Goal: Task Accomplishment & Management: Use online tool/utility

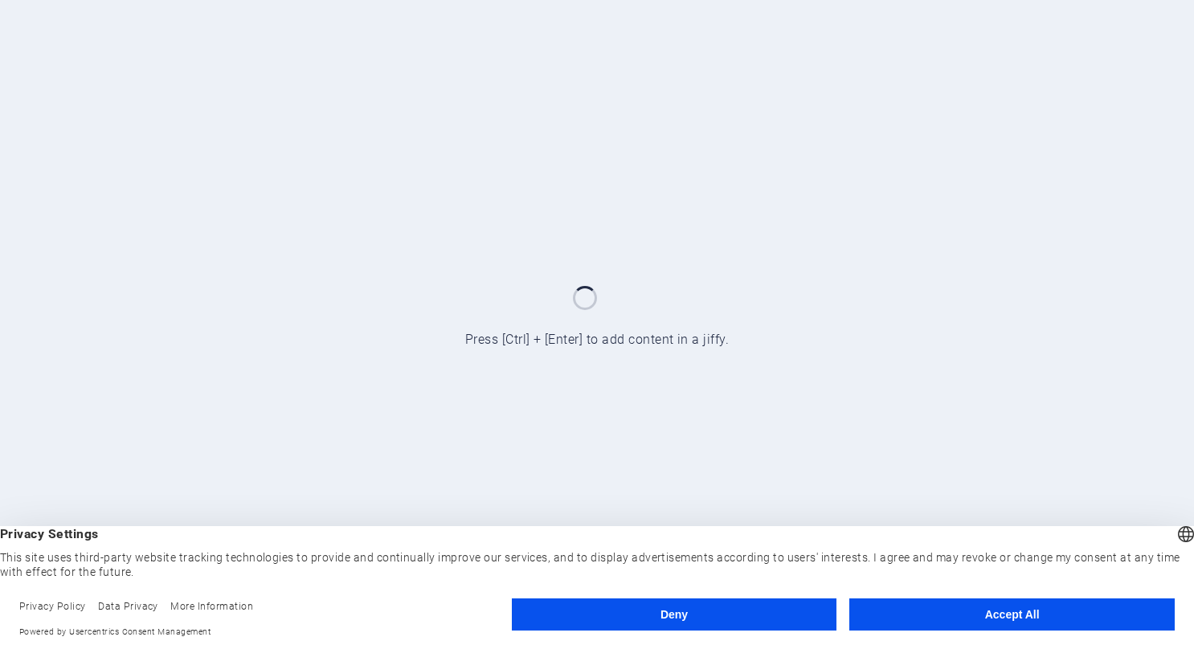
click at [993, 619] on button "Accept All" at bounding box center [1011, 614] width 325 height 32
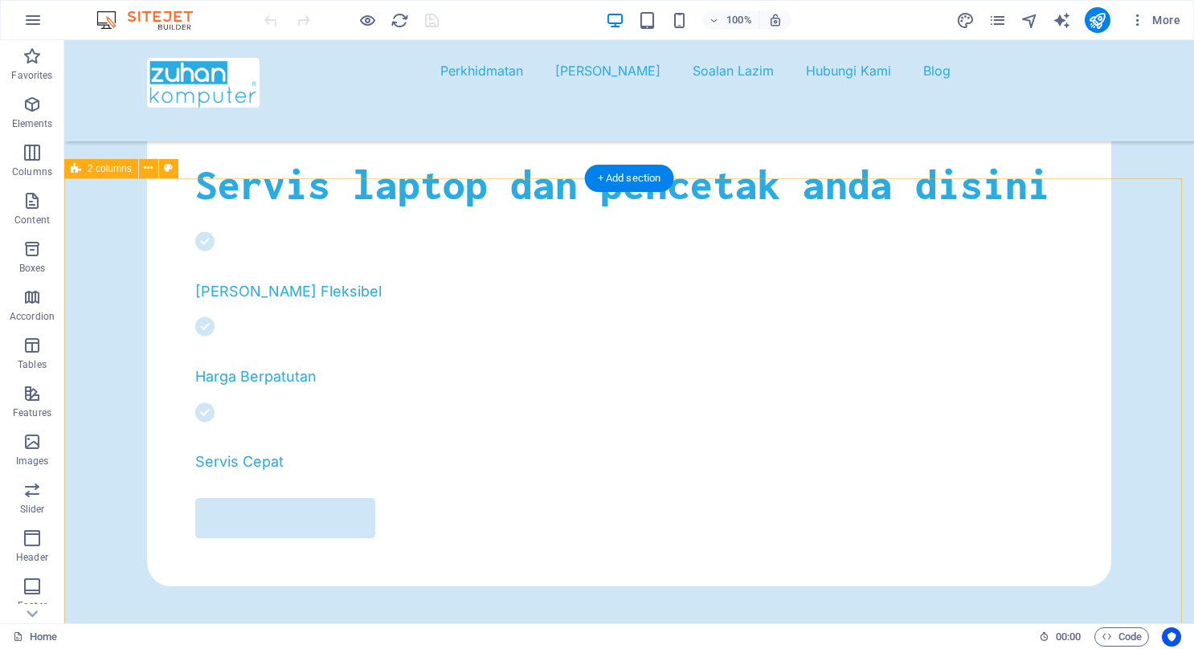
scroll to position [643, 0]
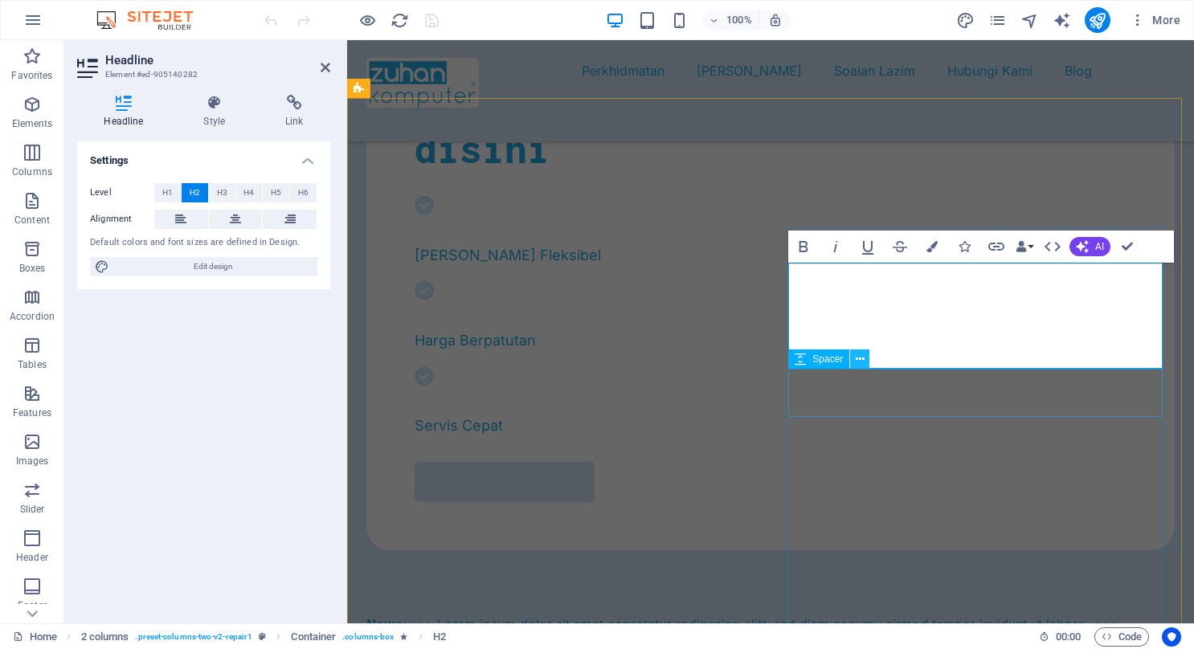
scroll to position [81, 6]
drag, startPoint x: 911, startPoint y: 284, endPoint x: 794, endPoint y: 294, distance: 117.7
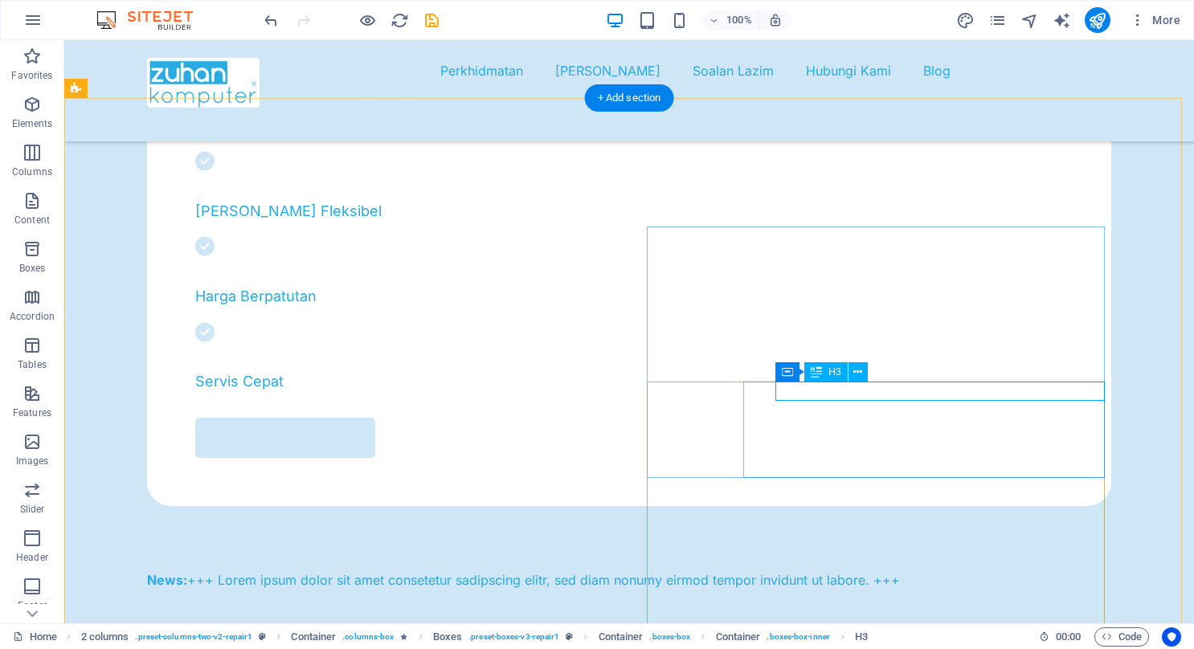
click at [857, 378] on icon at bounding box center [857, 372] width 9 height 17
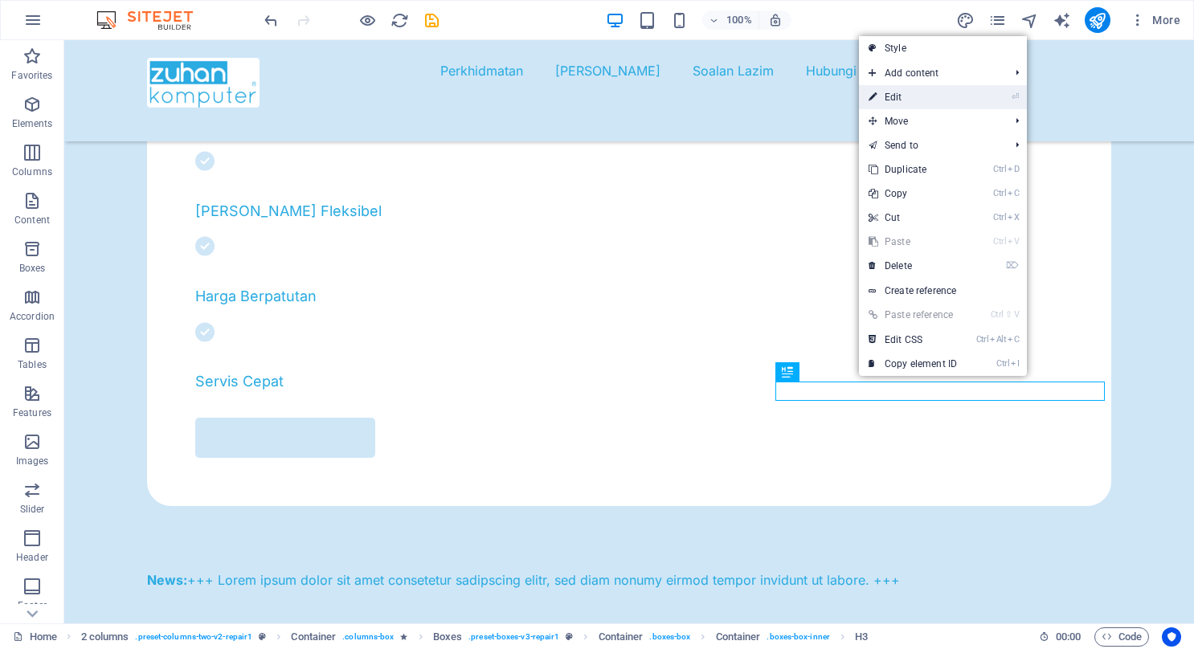
click at [928, 104] on link "⏎ Edit" at bounding box center [913, 97] width 108 height 24
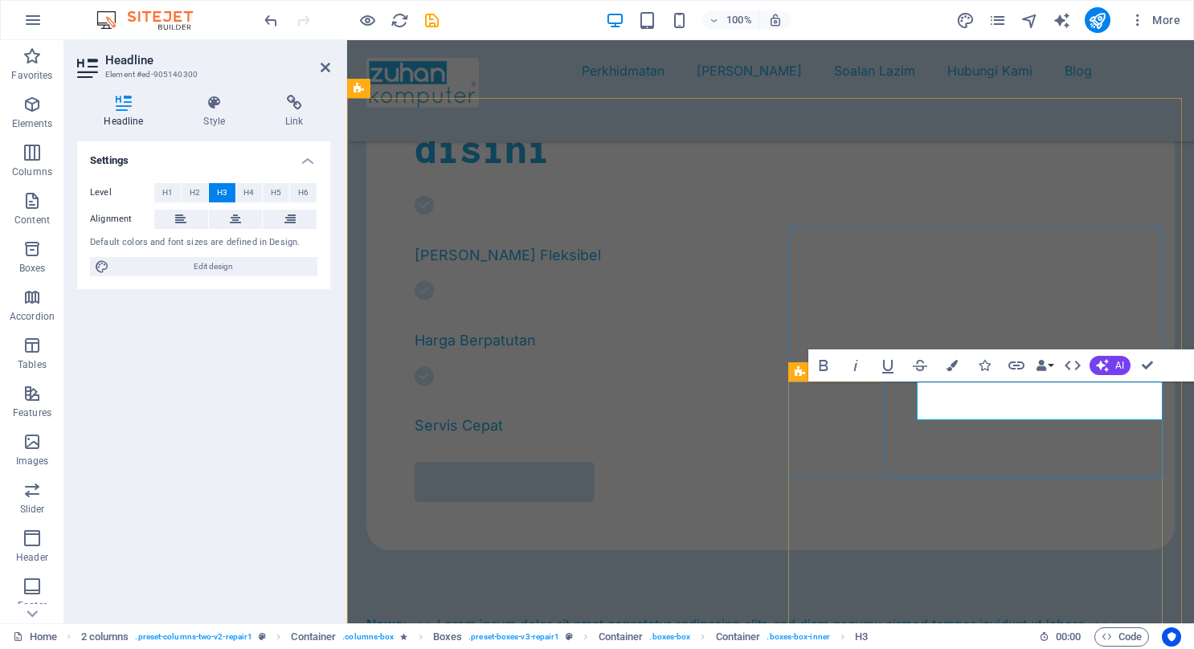
scroll to position [0, 3]
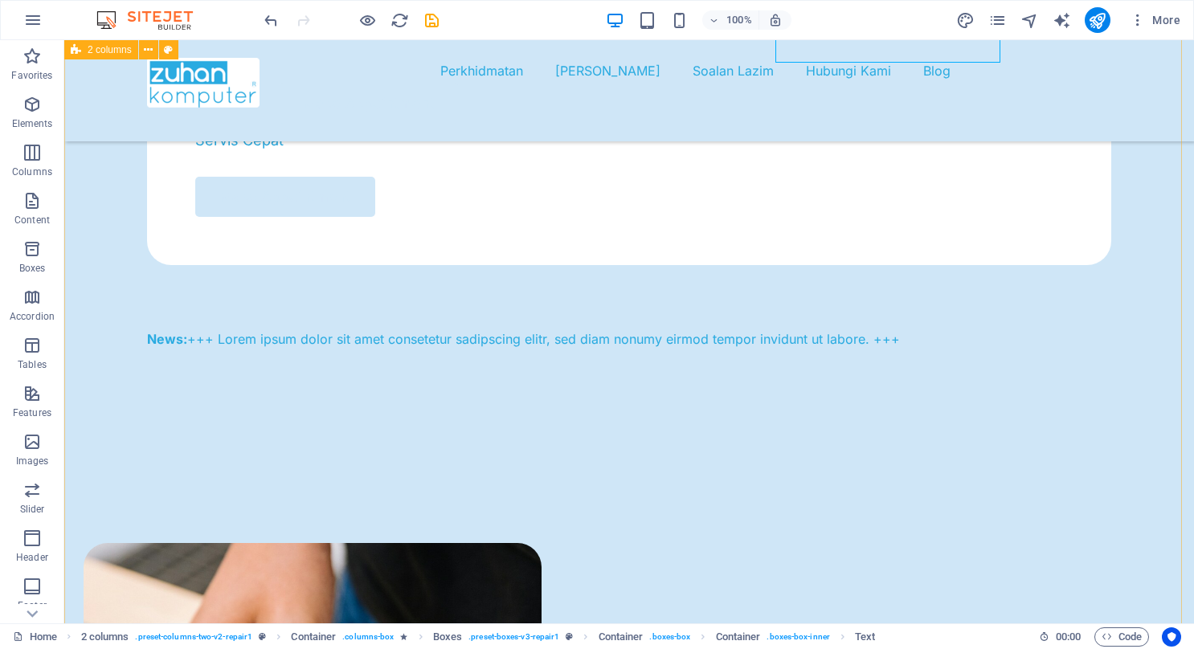
scroll to position [803, 0]
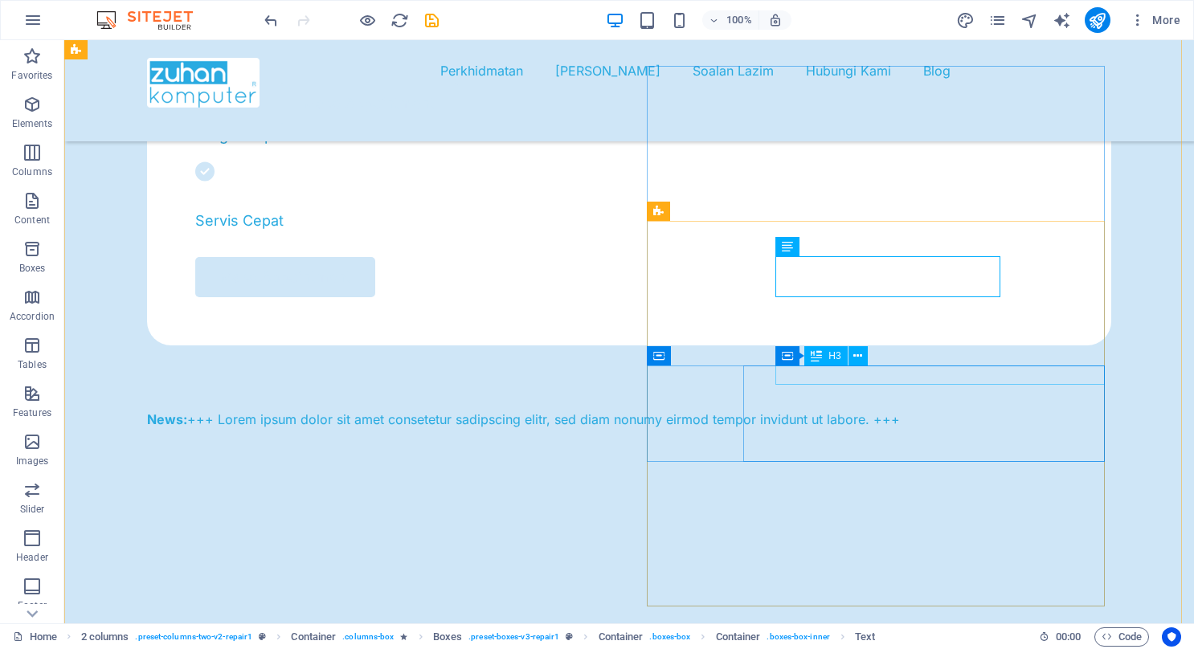
click at [861, 361] on icon at bounding box center [857, 356] width 9 height 17
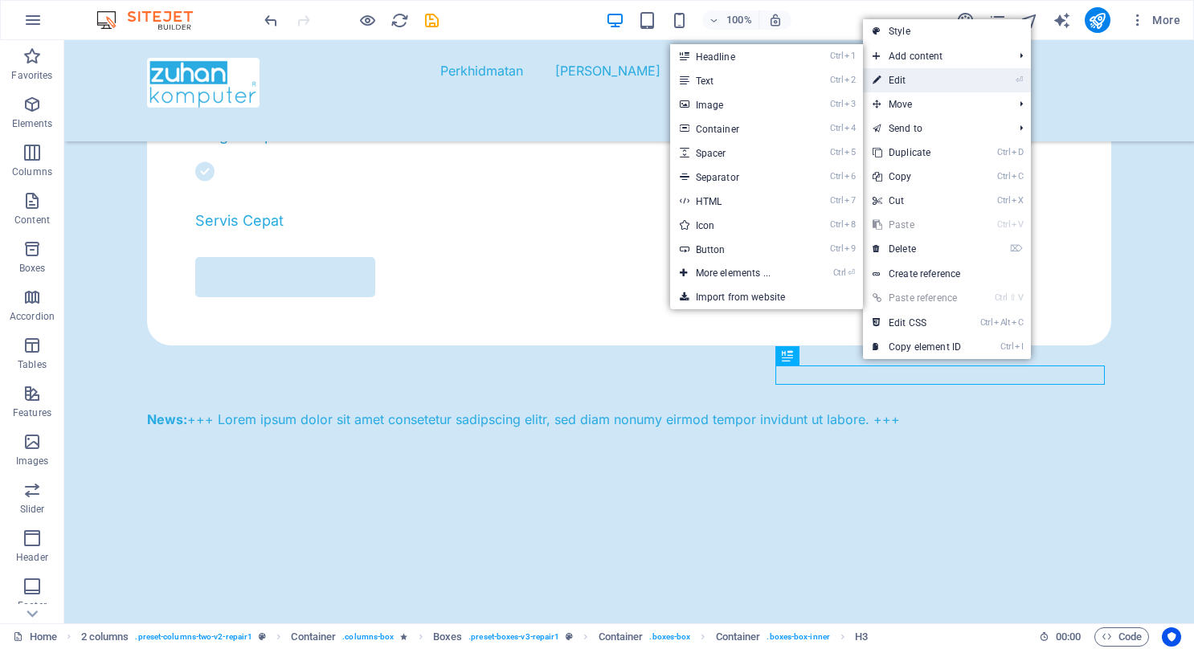
click at [947, 76] on link "⏎ Edit" at bounding box center [917, 80] width 108 height 24
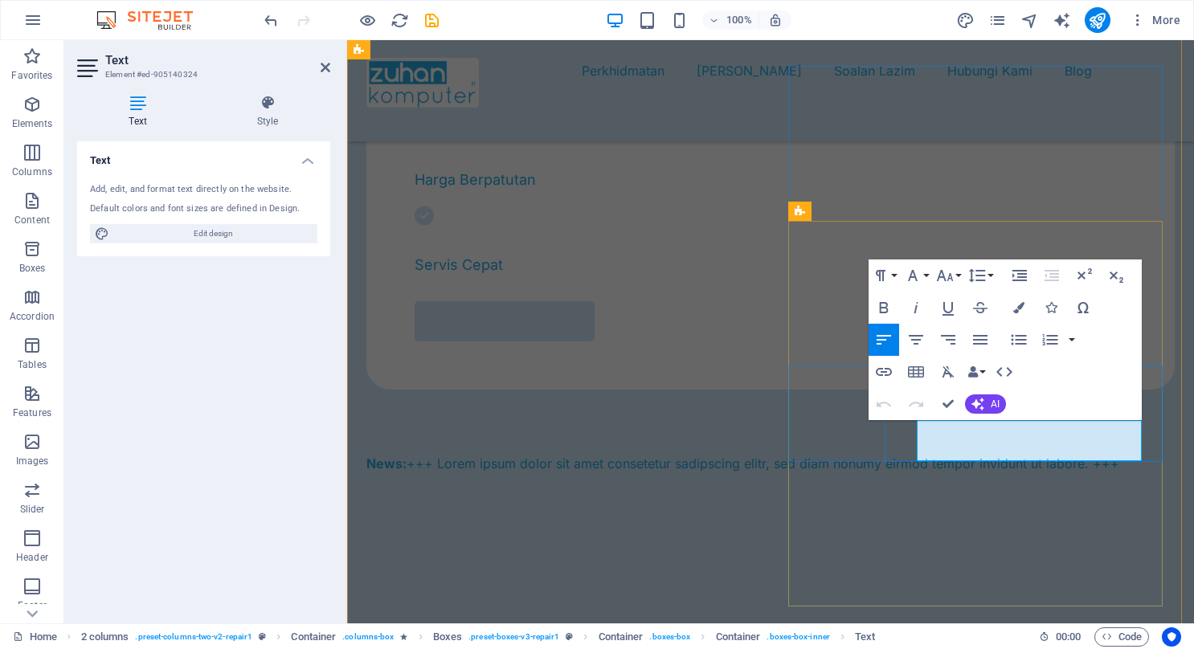
drag, startPoint x: 1033, startPoint y: 452, endPoint x: 920, endPoint y: 435, distance: 114.6
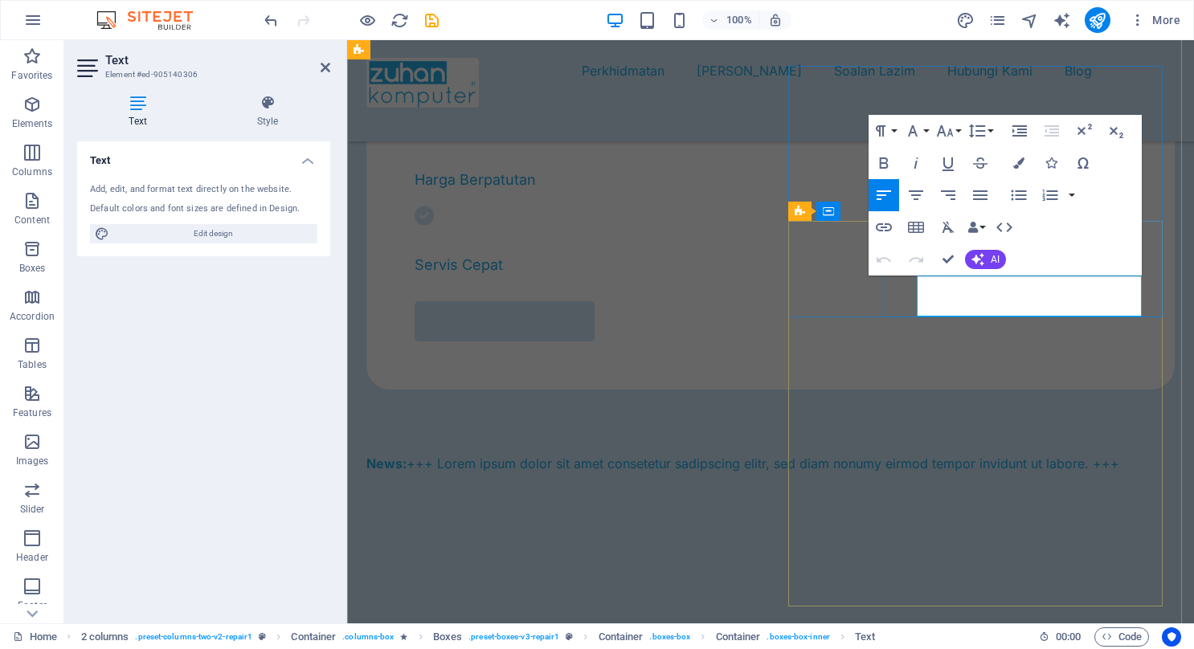
drag, startPoint x: 1032, startPoint y: 305, endPoint x: 914, endPoint y: 287, distance: 119.5
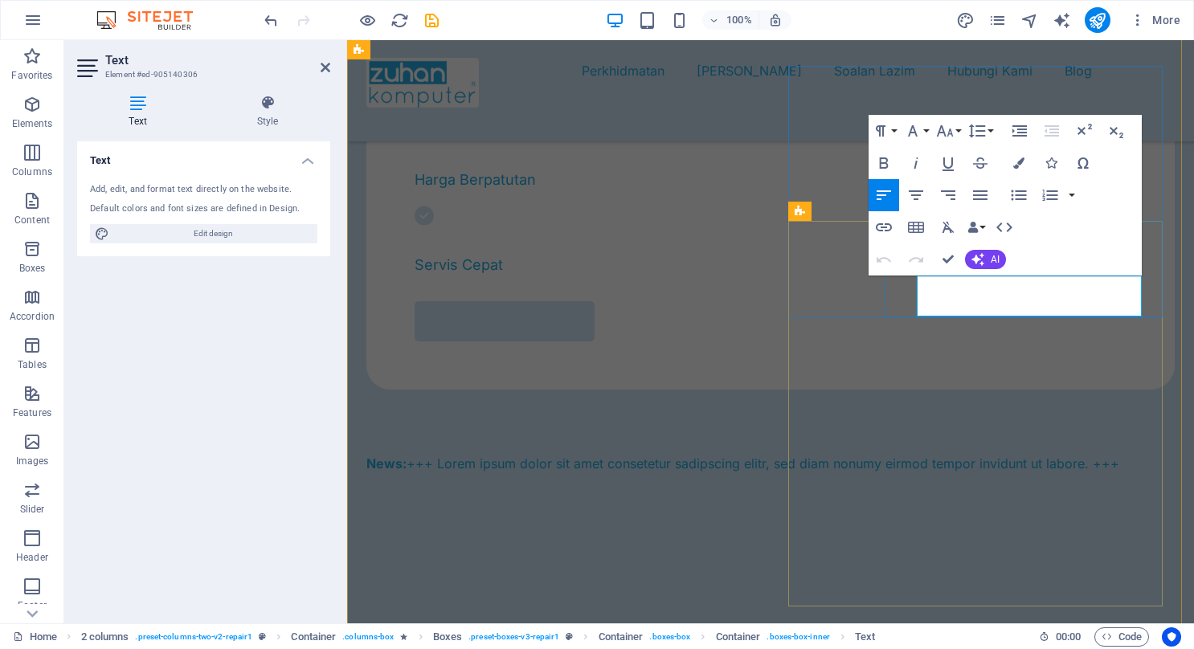
drag, startPoint x: 1031, startPoint y: 310, endPoint x: 912, endPoint y: 290, distance: 121.4
